Goal: Find specific page/section: Find specific page/section

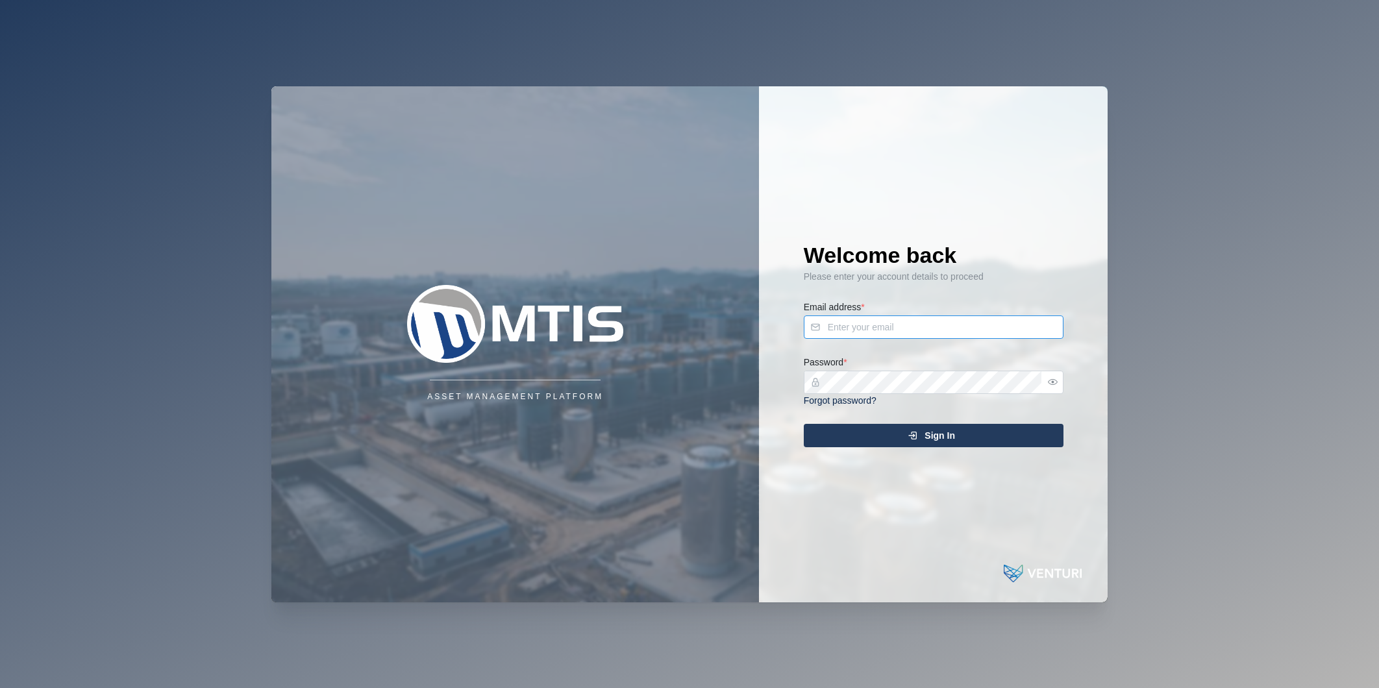
type input "nellie.mekere@venturi.io"
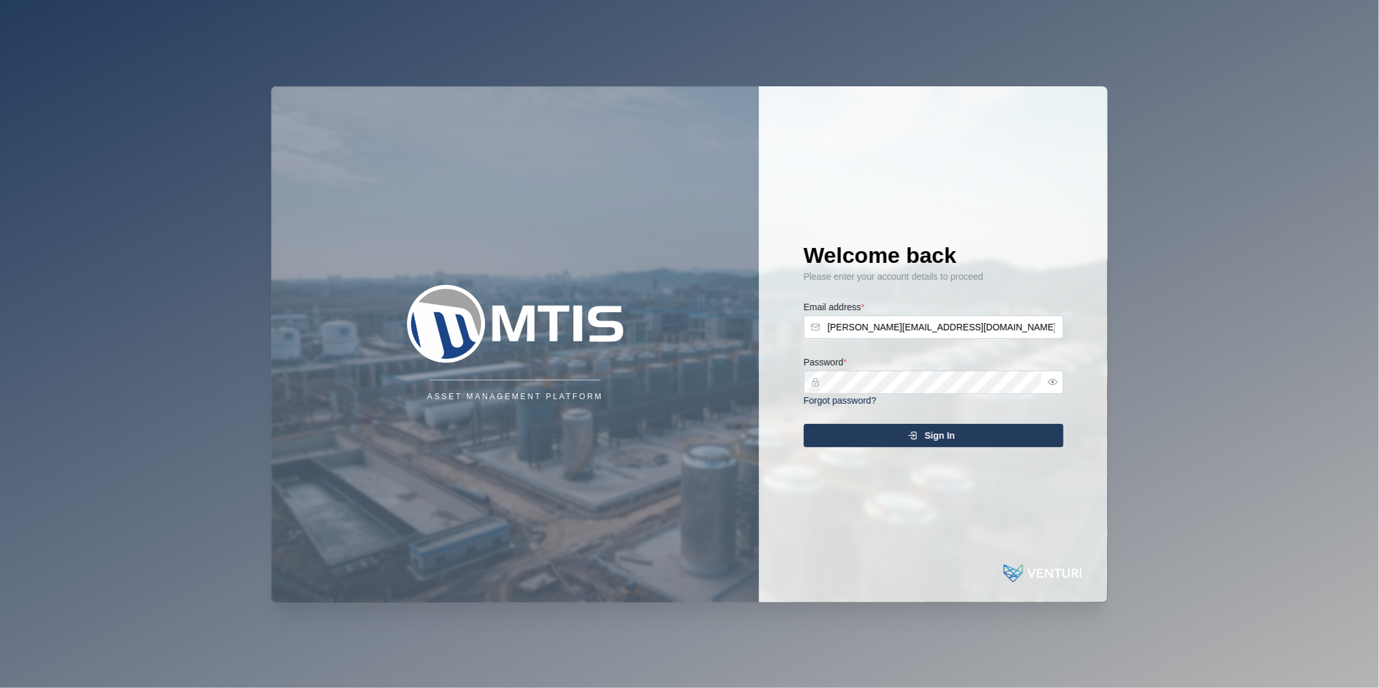
click at [887, 427] on div "Sign In" at bounding box center [931, 436] width 239 height 22
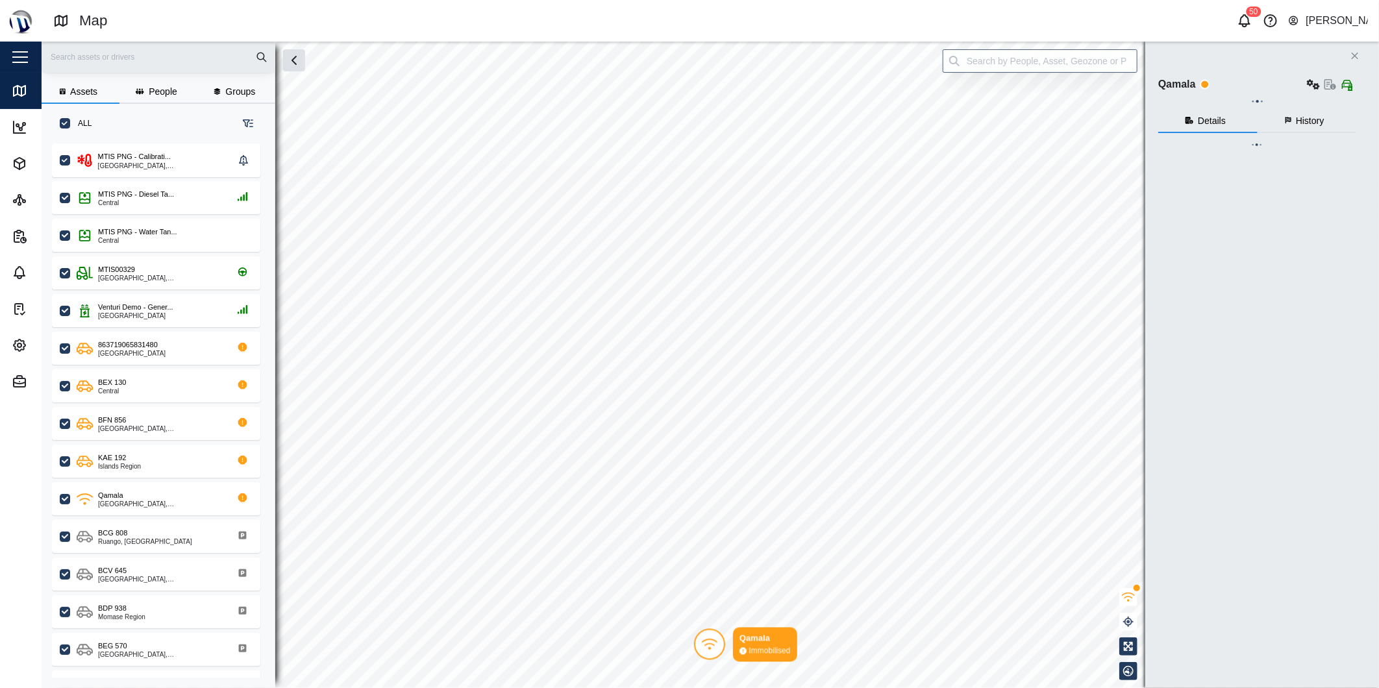
checkbox input "true"
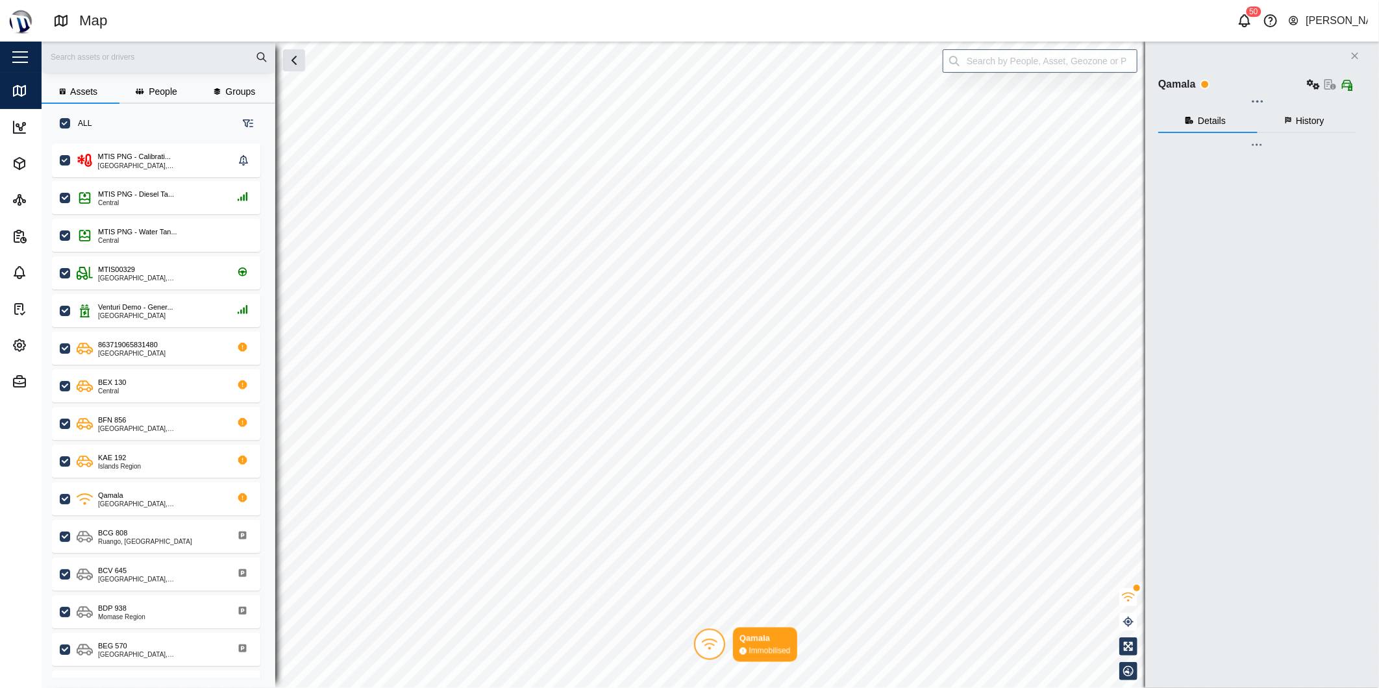
checkbox input "true"
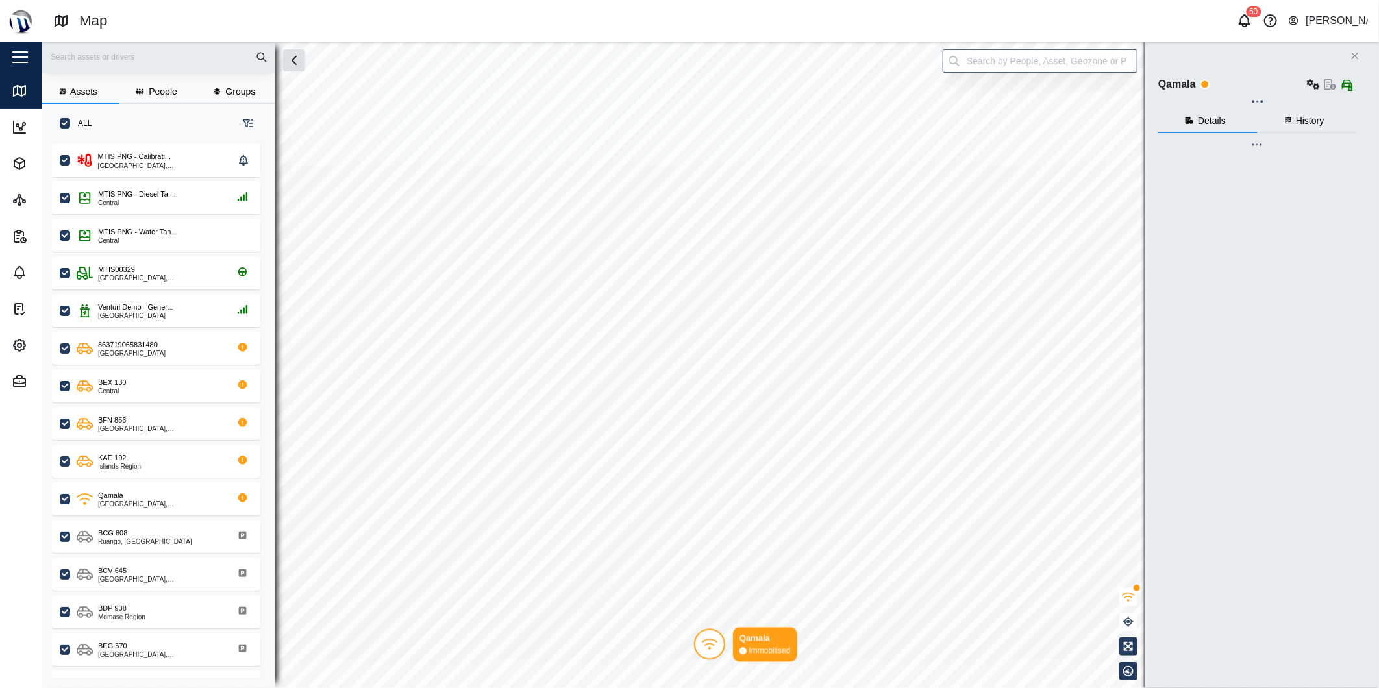
checkbox input "true"
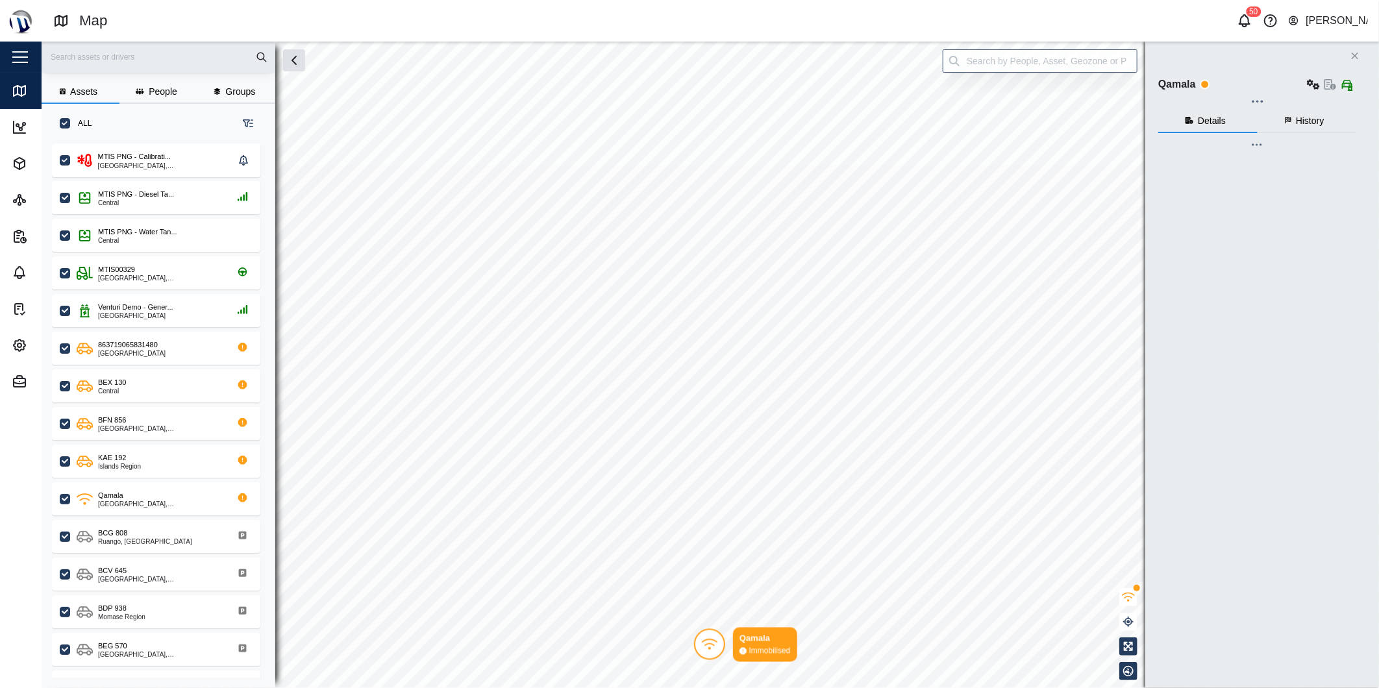
checkbox input "true"
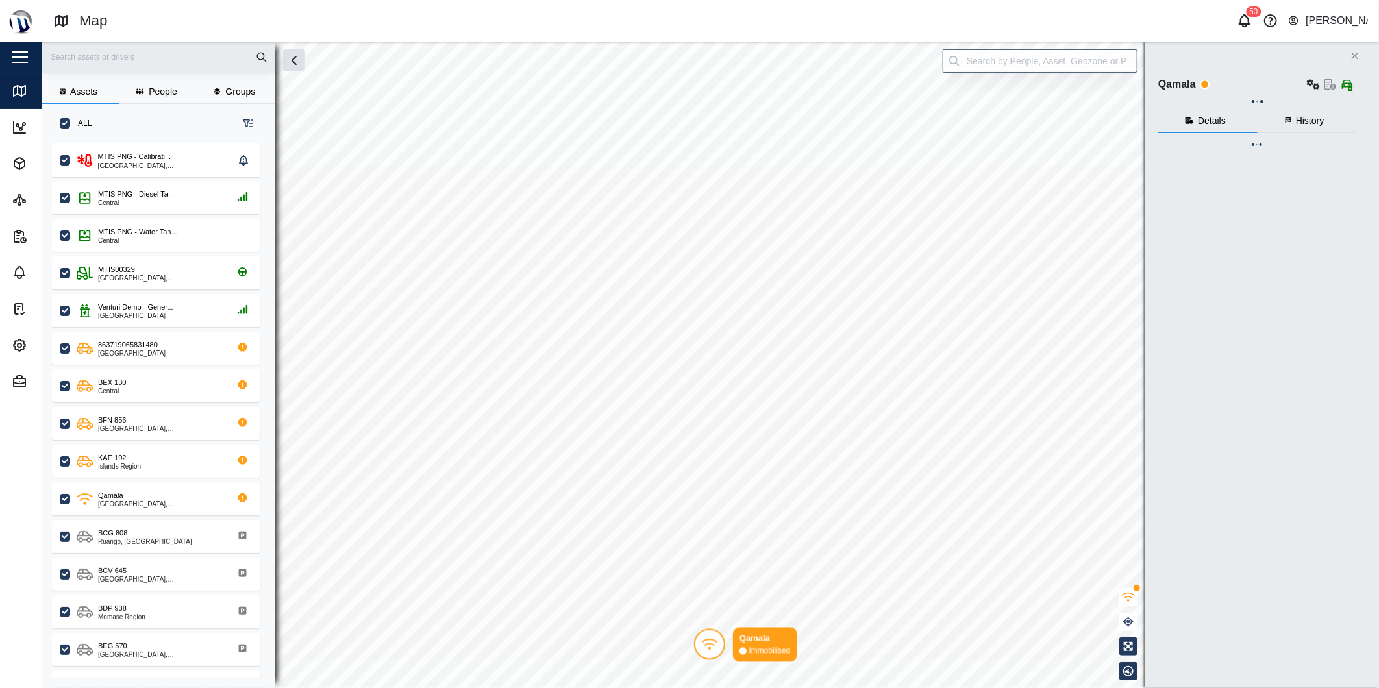
checkbox input "true"
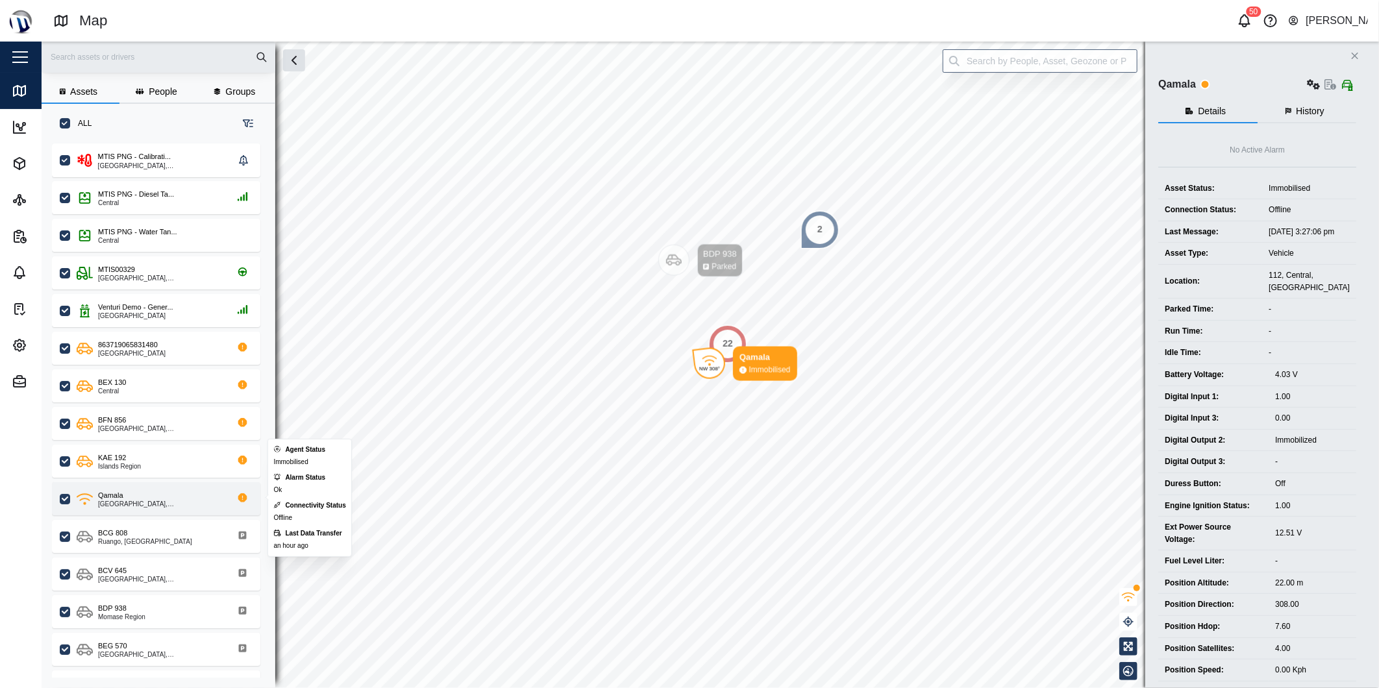
click at [118, 497] on div "Qamala" at bounding box center [110, 495] width 25 height 11
click at [118, 498] on div "Qamala" at bounding box center [110, 495] width 25 height 11
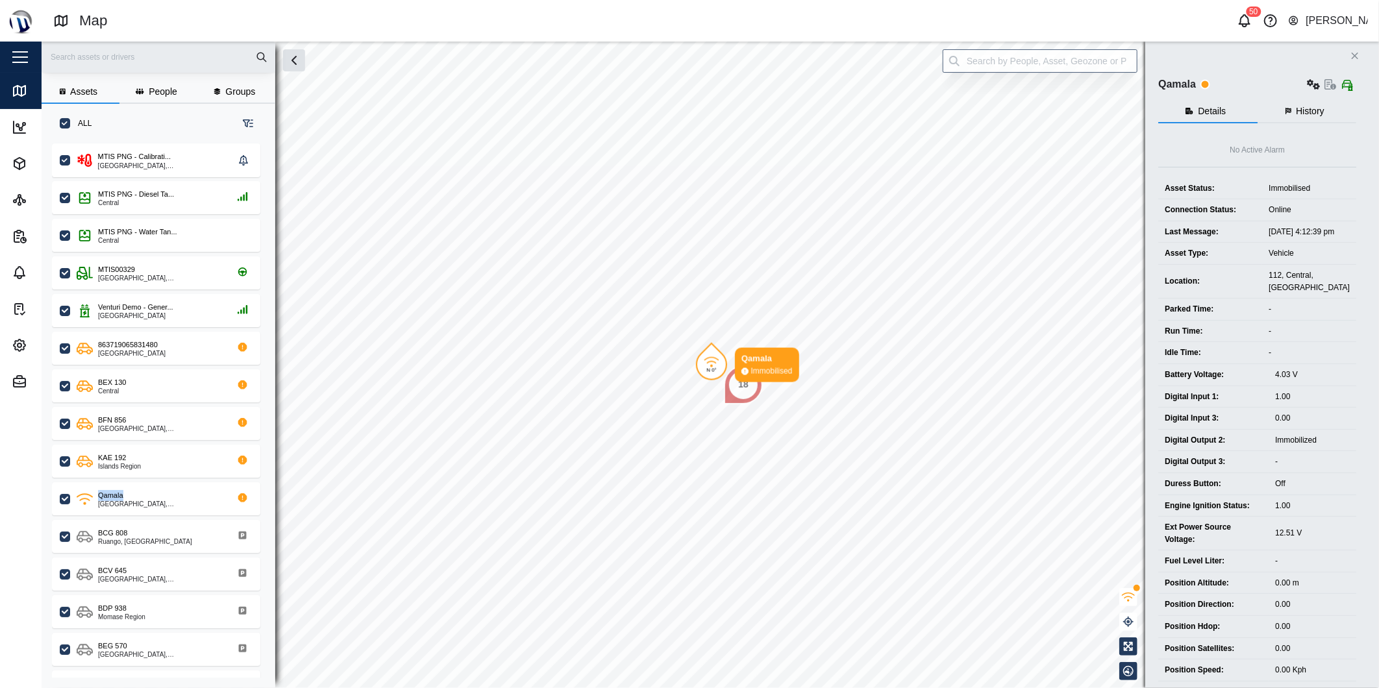
click at [1328, 84] on icon "button" at bounding box center [1331, 84] width 12 height 10
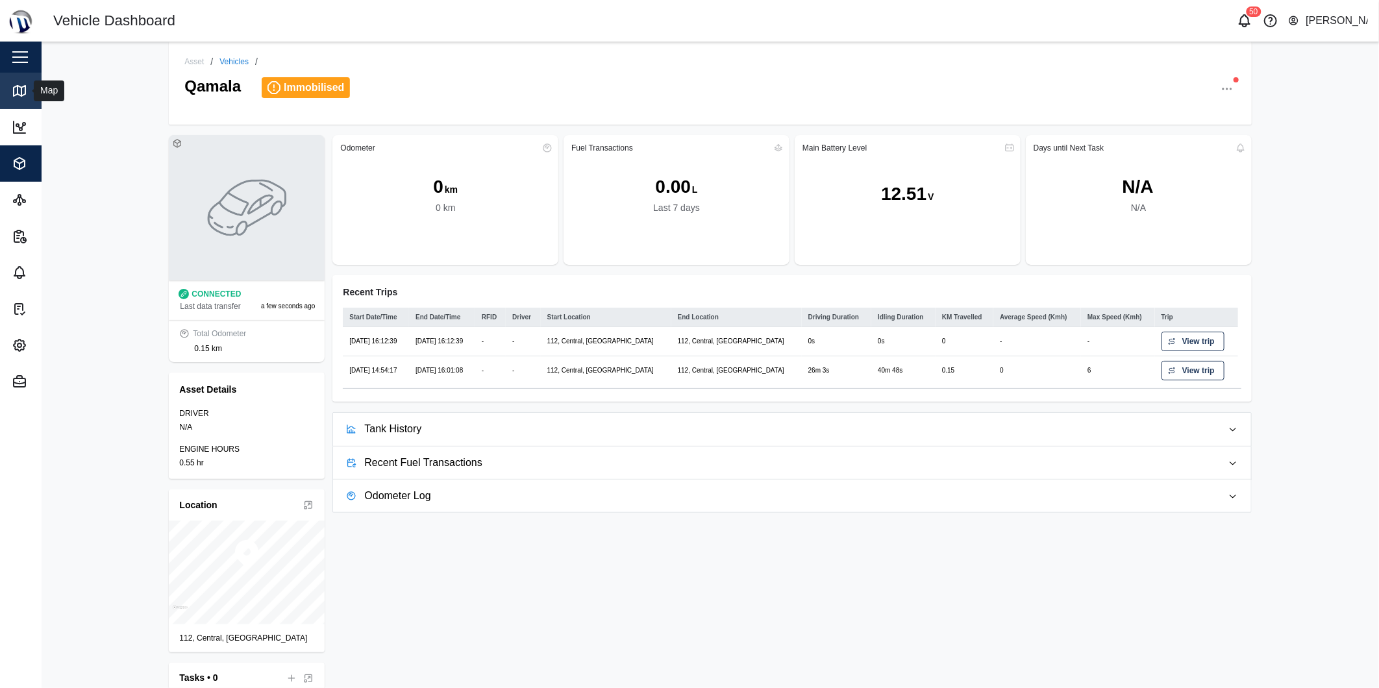
click at [27, 93] on icon at bounding box center [20, 91] width 16 height 16
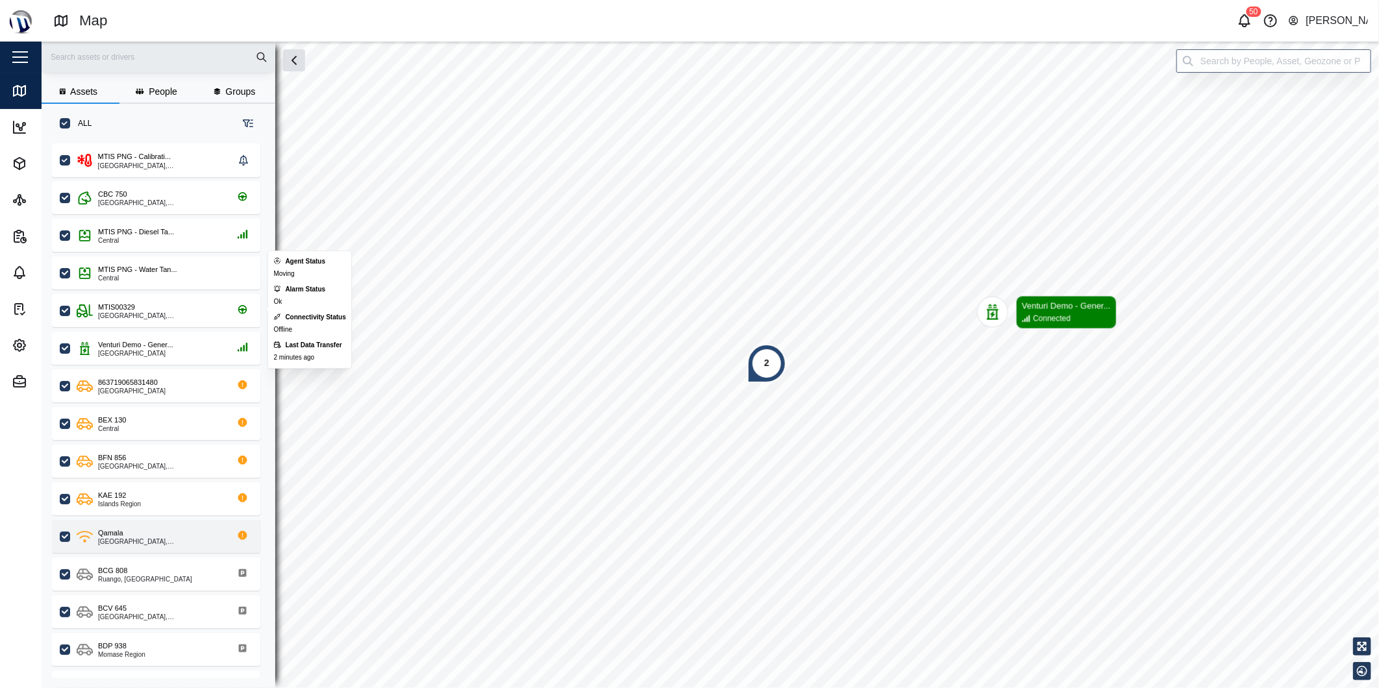
scroll to position [528, 202]
click at [124, 536] on div "Qamala" at bounding box center [160, 533] width 124 height 11
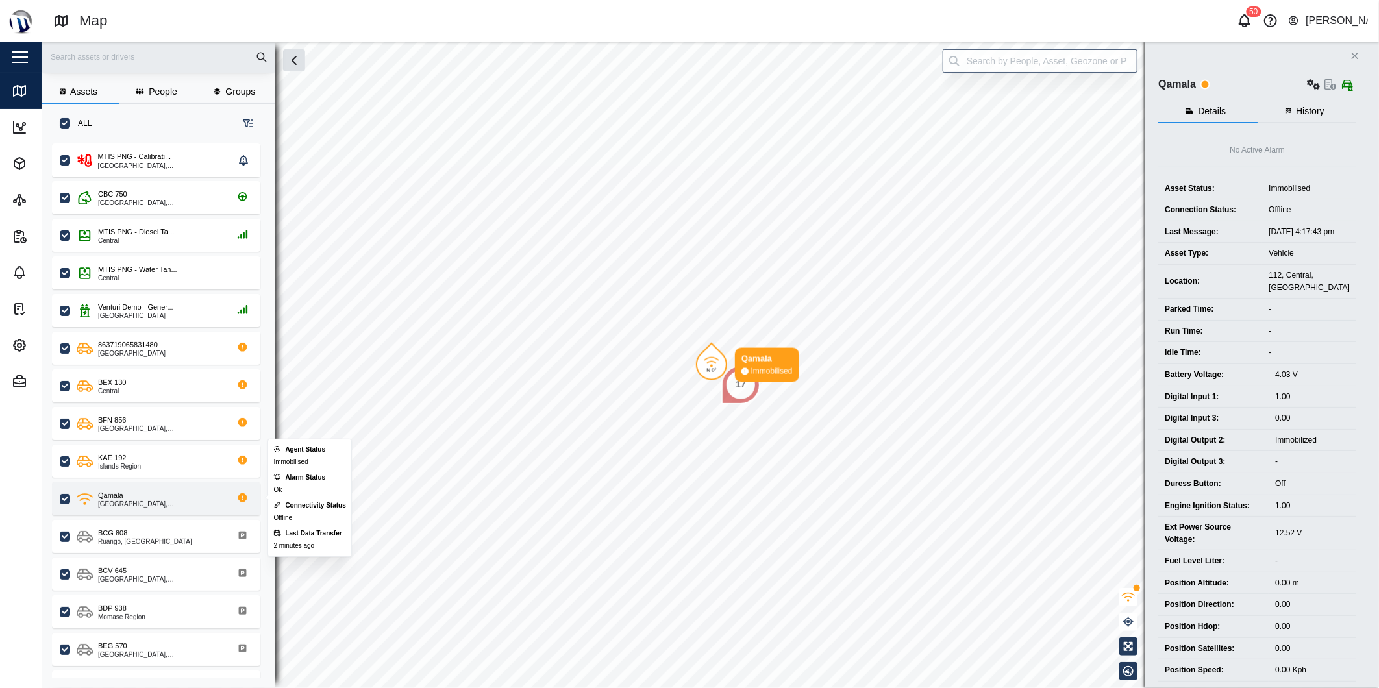
click at [118, 491] on div "Qamala" at bounding box center [110, 495] width 25 height 11
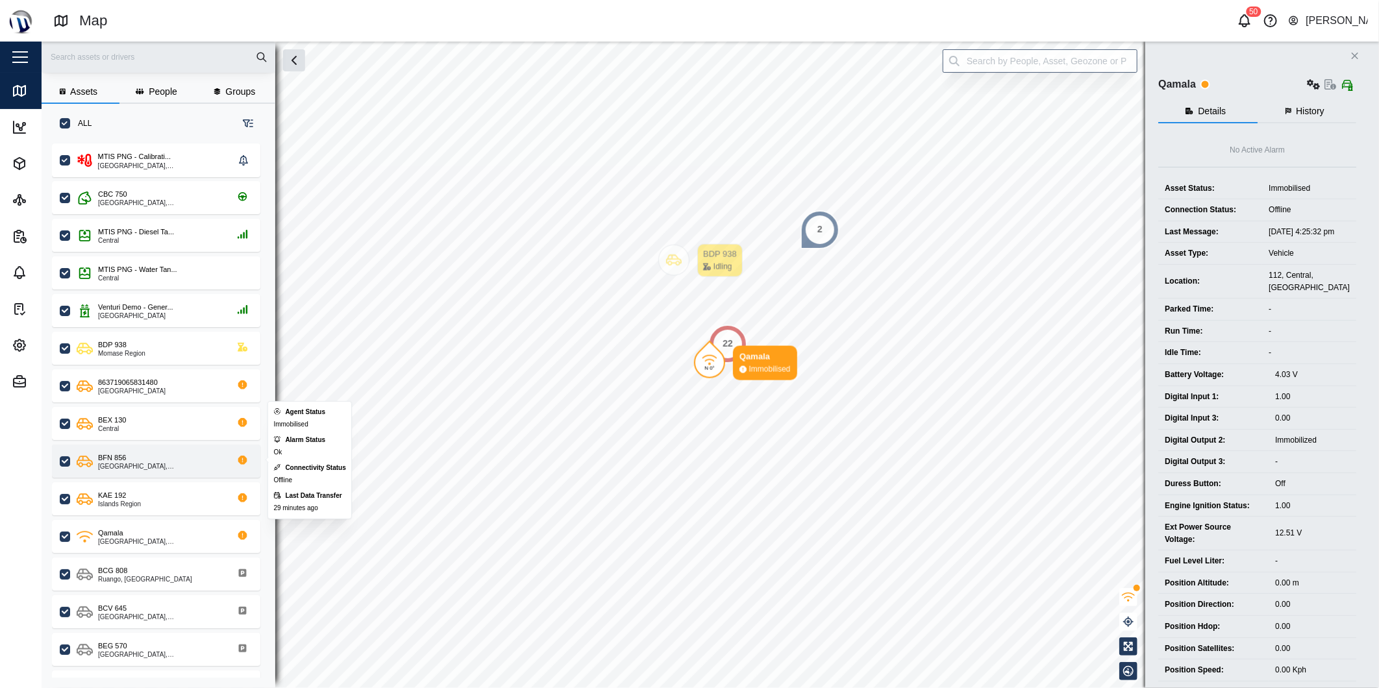
click at [114, 466] on div "[GEOGRAPHIC_DATA], [GEOGRAPHIC_DATA]" at bounding box center [160, 467] width 124 height 6
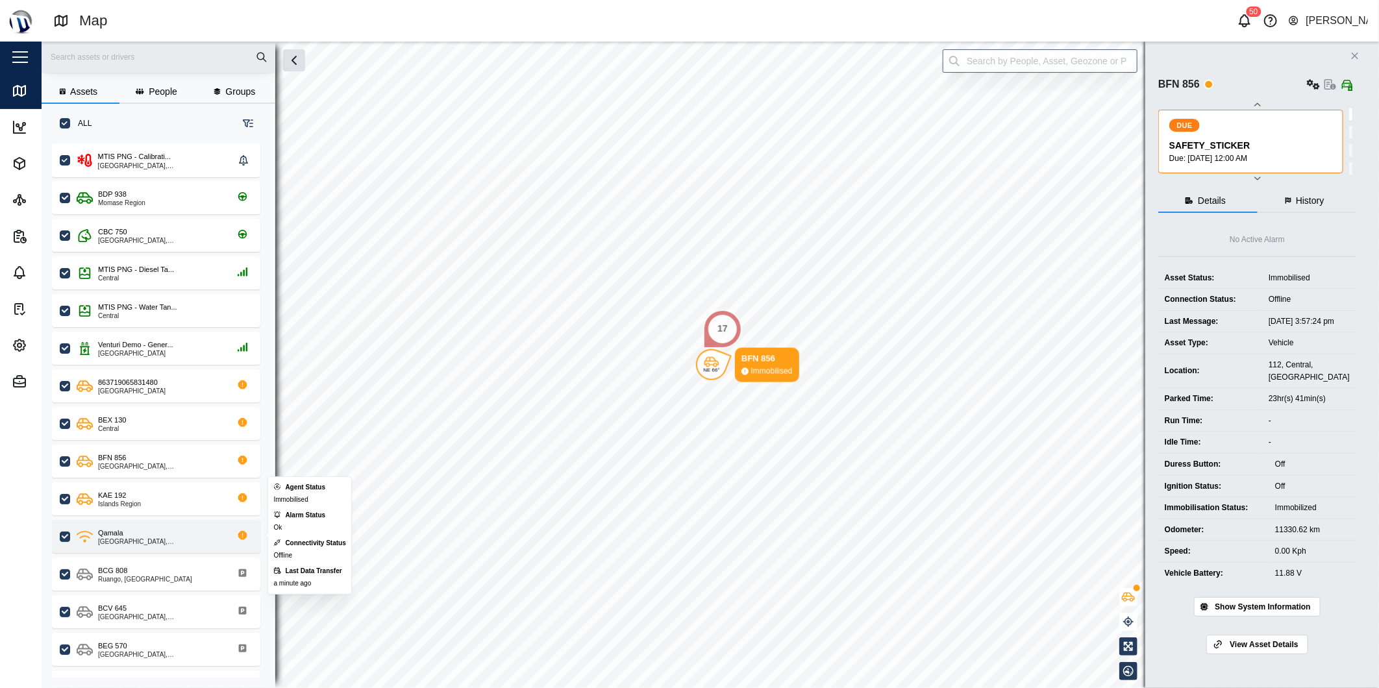
click at [122, 539] on div "[GEOGRAPHIC_DATA], [GEOGRAPHIC_DATA]" at bounding box center [160, 542] width 124 height 6
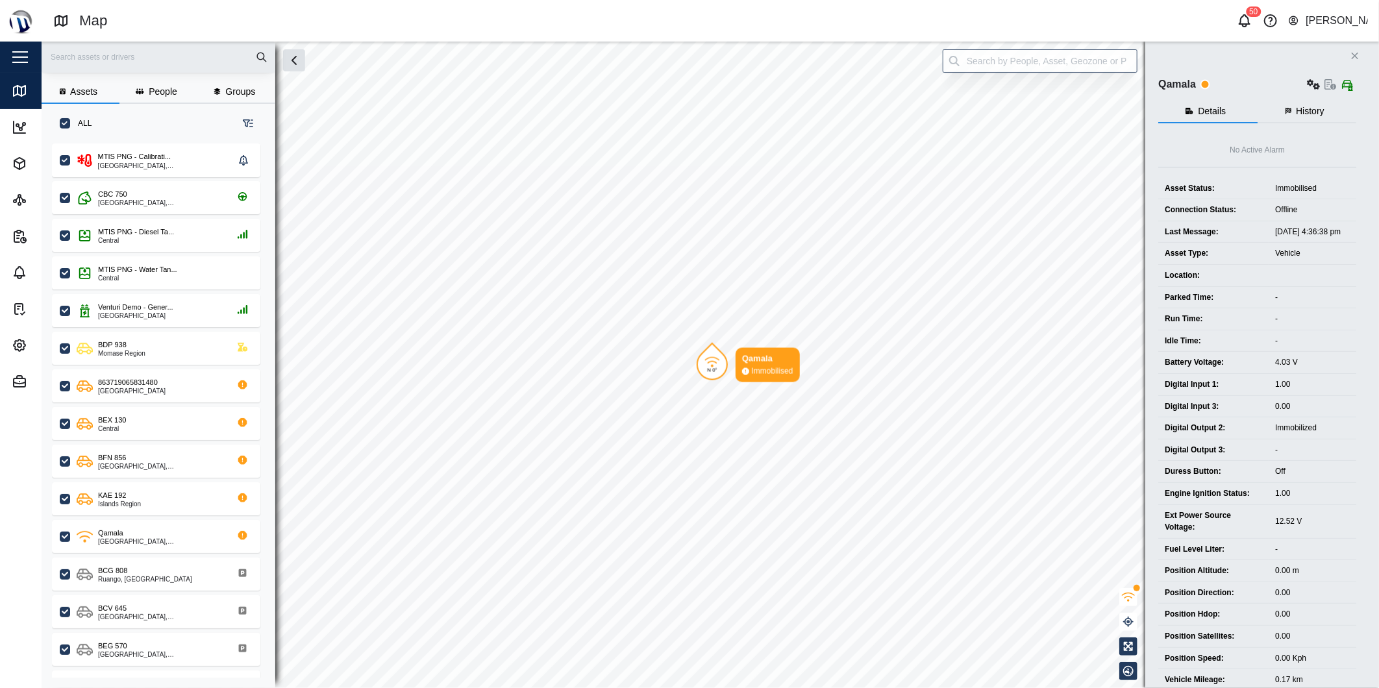
scroll to position [528, 202]
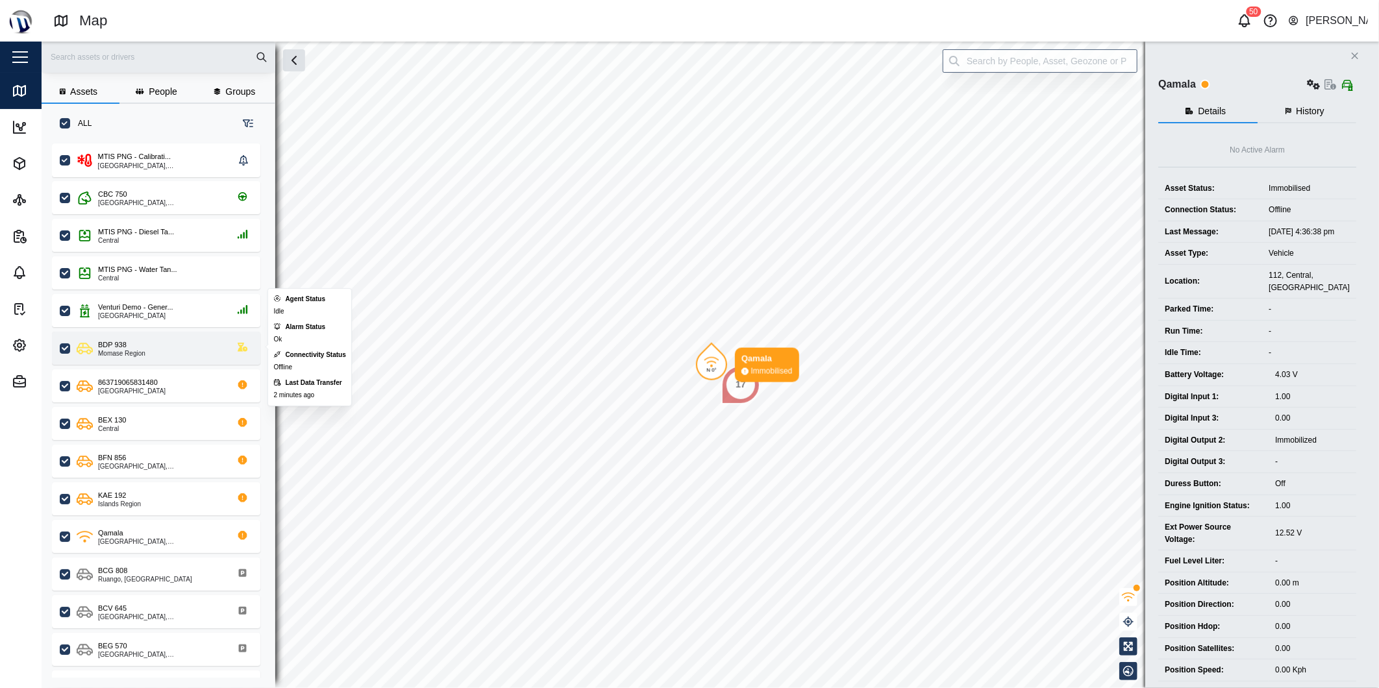
click at [116, 351] on div "Momase Region" at bounding box center [121, 354] width 47 height 6
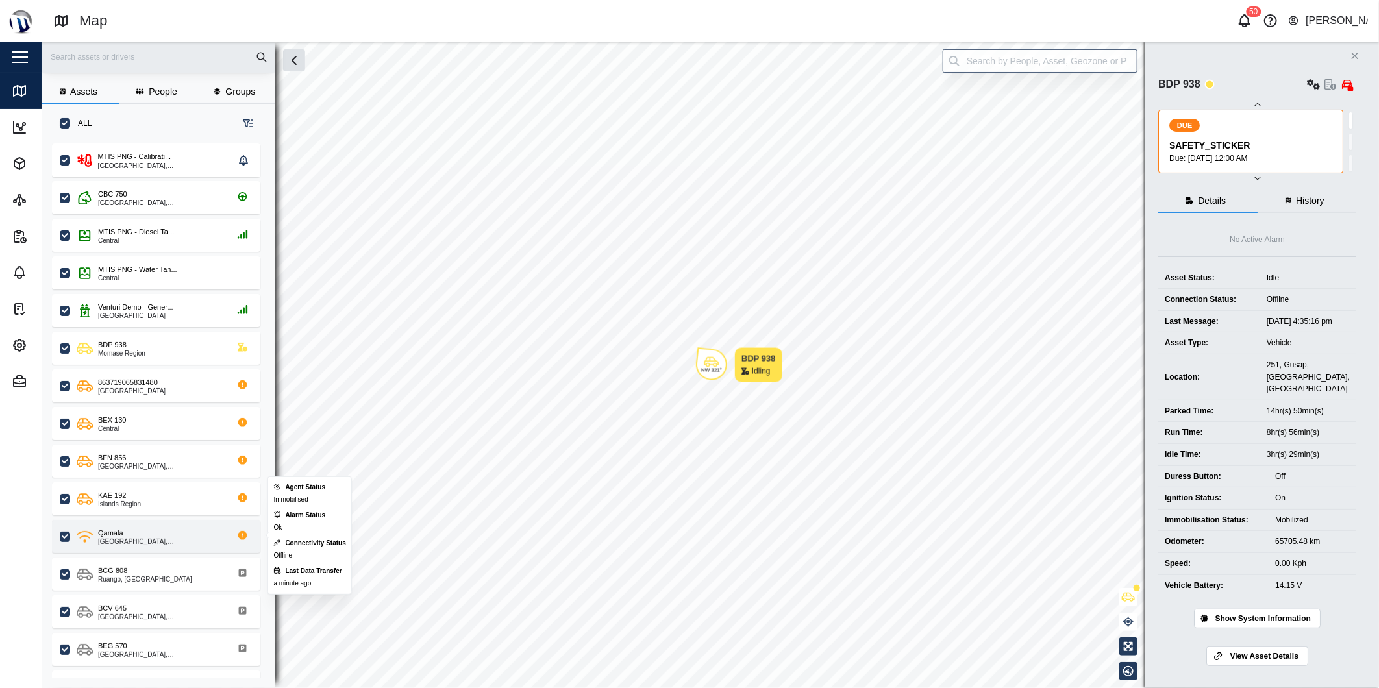
click at [119, 539] on div "[GEOGRAPHIC_DATA], [GEOGRAPHIC_DATA]" at bounding box center [160, 542] width 124 height 6
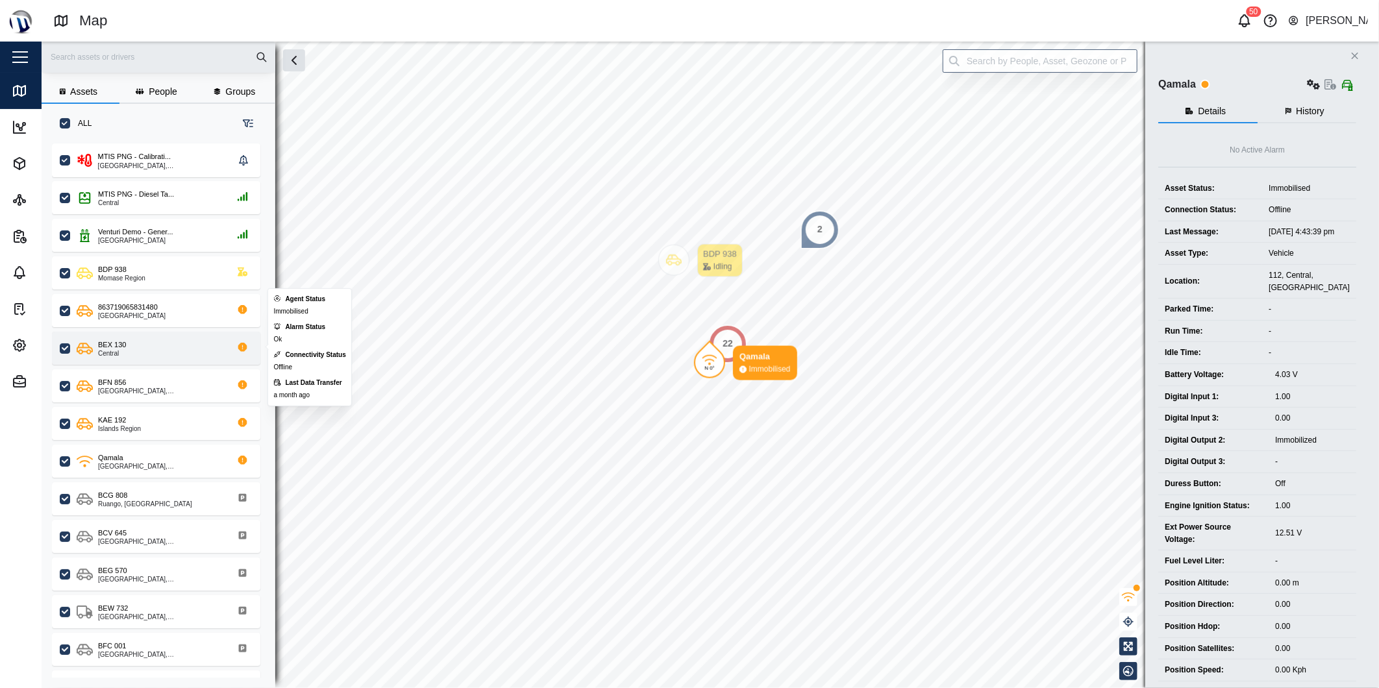
click at [118, 353] on div "Central" at bounding box center [112, 354] width 28 height 6
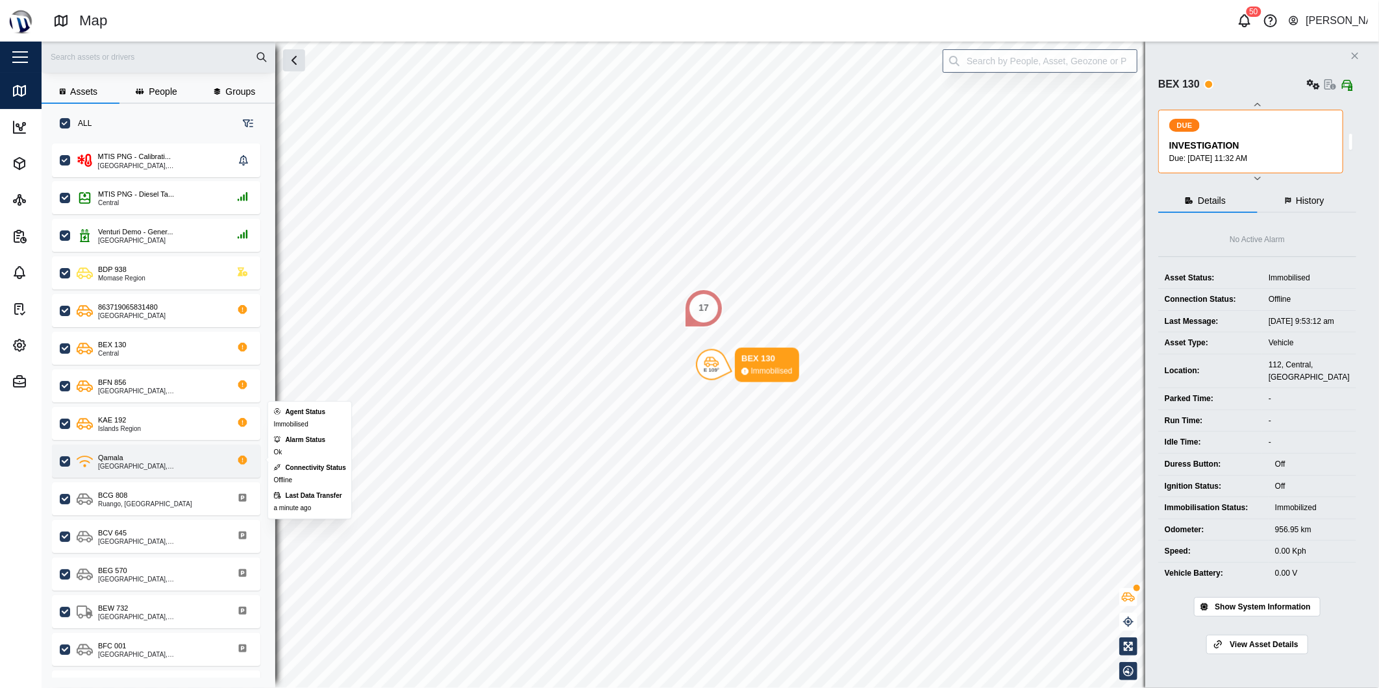
click at [119, 460] on div "Qamala" at bounding box center [110, 458] width 25 height 11
